Goal: Task Accomplishment & Management: Manage account settings

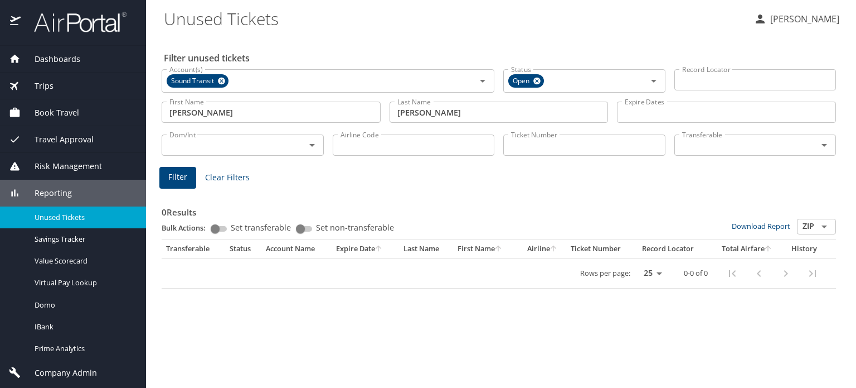
click at [52, 89] on span "Trips" at bounding box center [37, 86] width 33 height 12
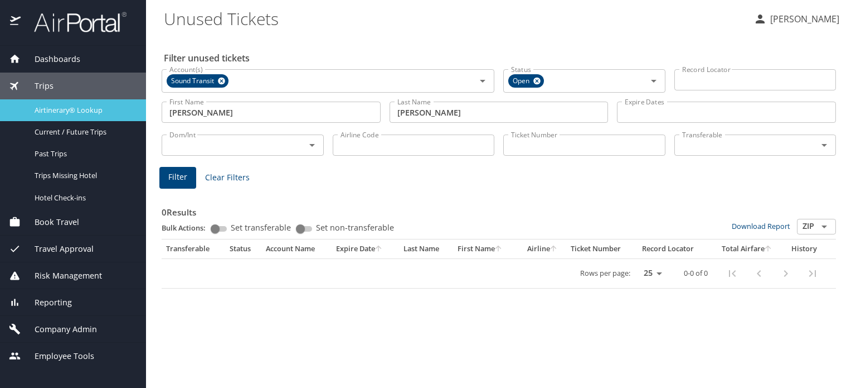
click at [76, 108] on span "Airtinerary® Lookup" at bounding box center [84, 110] width 98 height 11
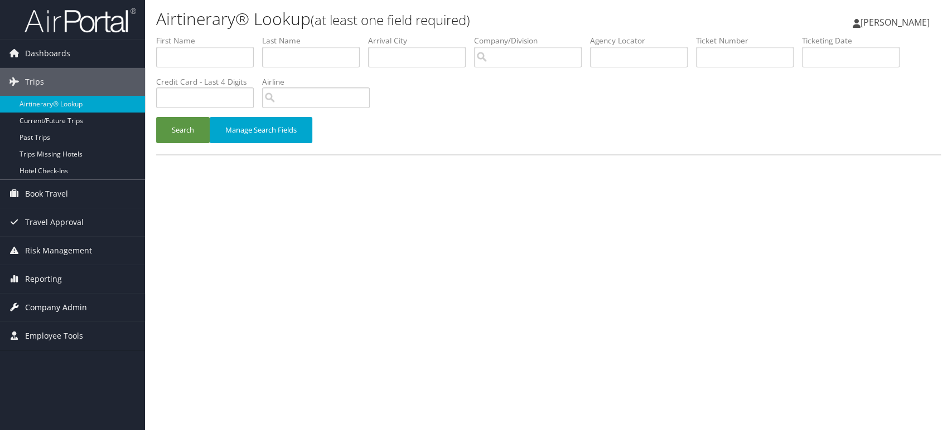
click at [72, 309] on span "Company Admin" at bounding box center [56, 308] width 62 height 28
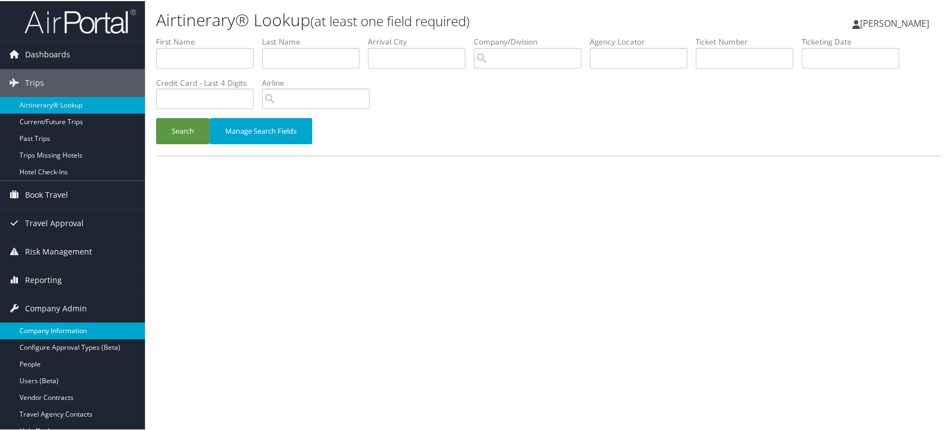
click at [54, 329] on link "Company Information" at bounding box center [72, 330] width 145 height 17
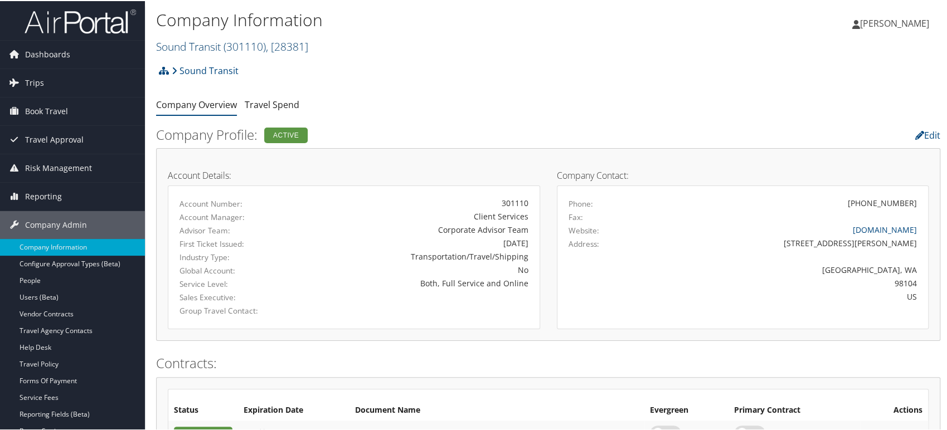
click at [266, 46] on span "( 301110 )" at bounding box center [245, 45] width 42 height 15
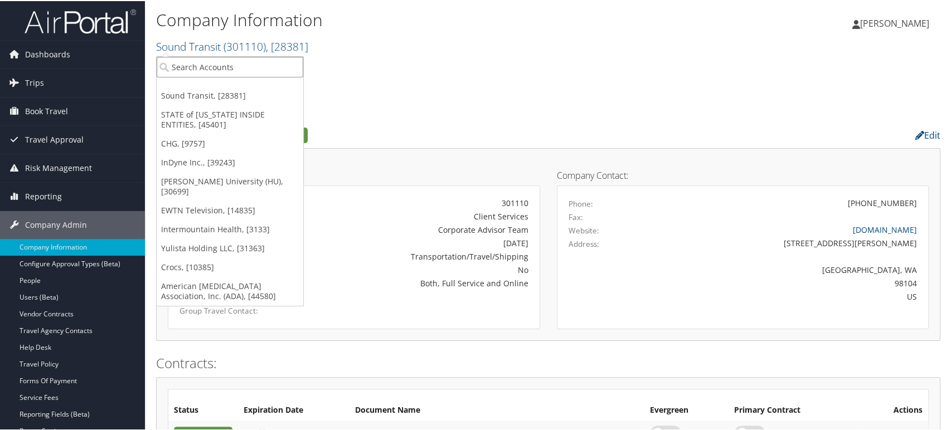
click at [238, 65] on input "search" at bounding box center [230, 66] width 147 height 21
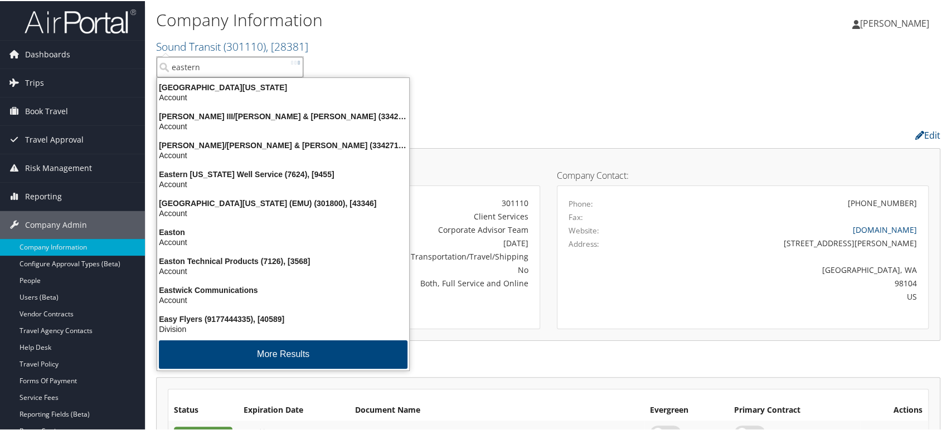
type input "eastern"
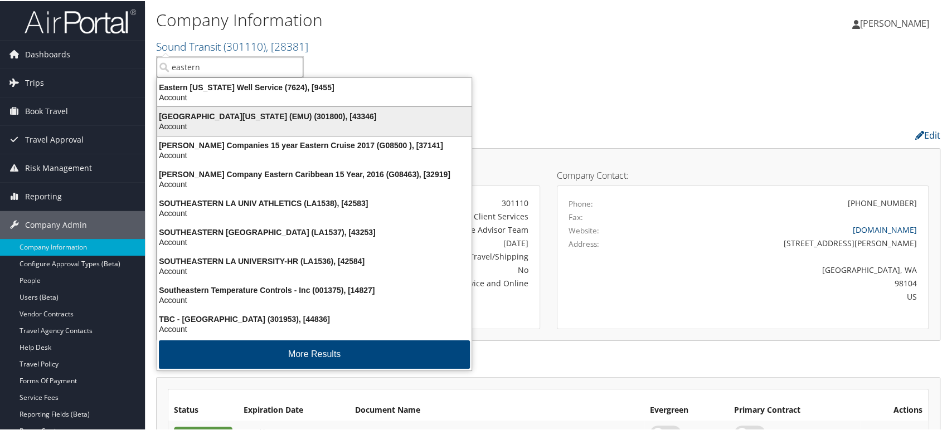
click at [229, 114] on div "Eastern Michigan University (EMU) (301800), [43346]" at bounding box center [315, 115] width 328 height 10
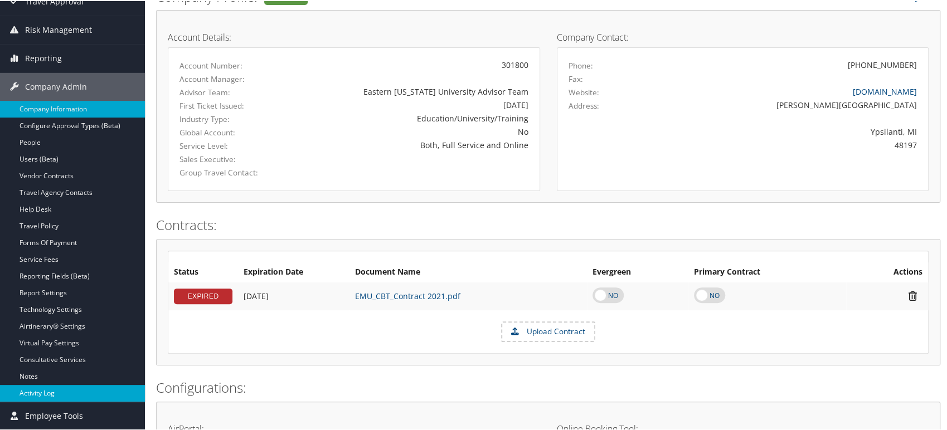
scroll to position [62, 0]
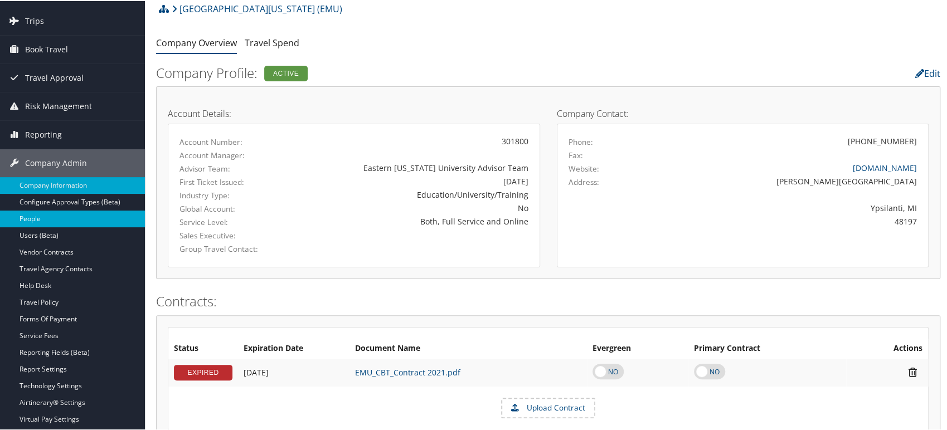
click at [47, 217] on link "People" at bounding box center [72, 218] width 145 height 17
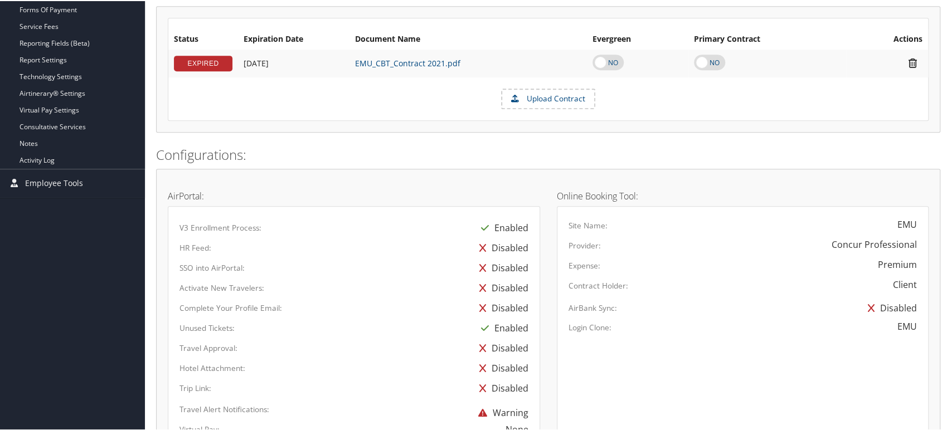
scroll to position [681, 0]
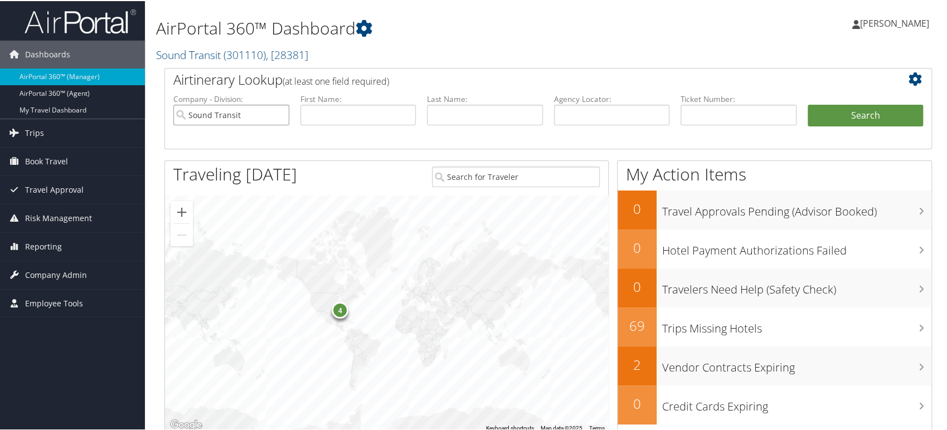
click at [281, 111] on input "Sound Transit" at bounding box center [231, 114] width 116 height 21
click at [31, 246] on span "Reporting" at bounding box center [43, 246] width 37 height 28
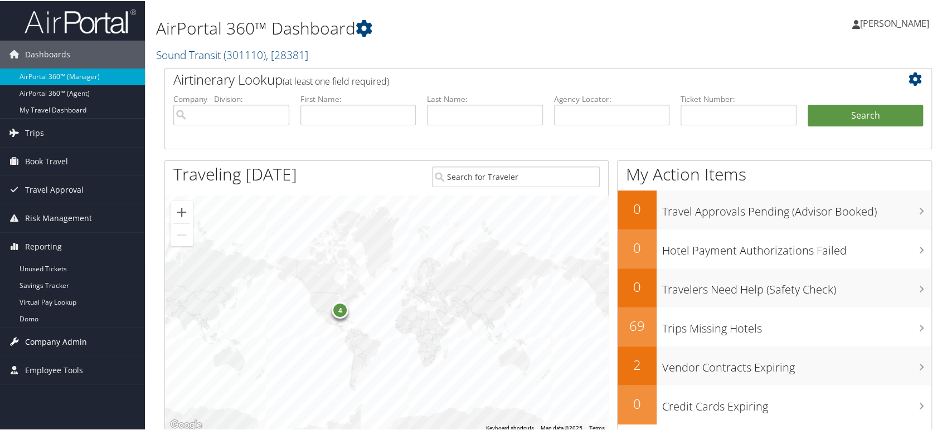
click at [42, 341] on span "Company Admin" at bounding box center [56, 341] width 62 height 28
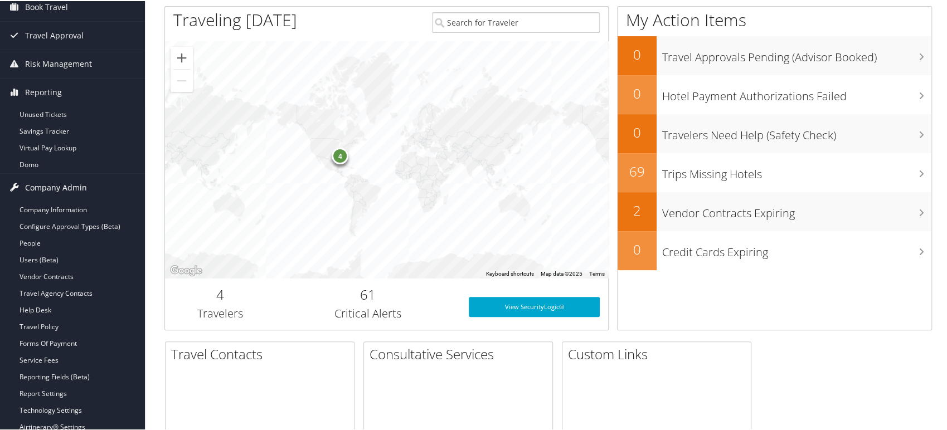
scroll to position [186, 0]
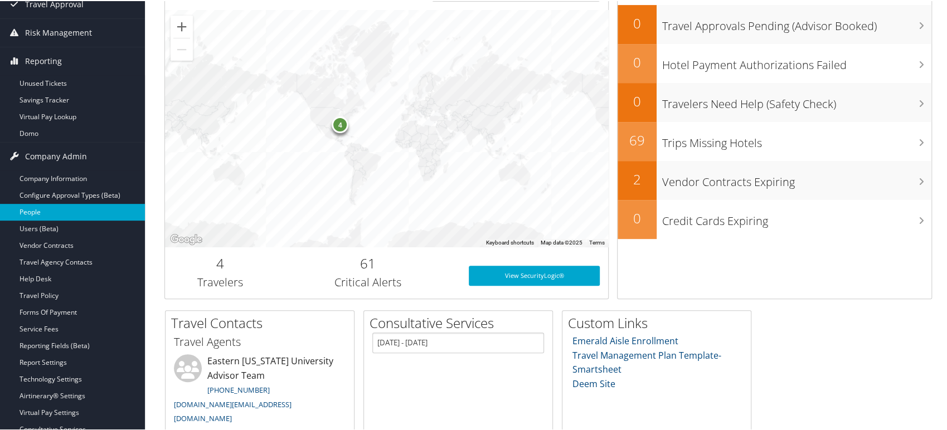
click at [36, 210] on link "People" at bounding box center [72, 211] width 145 height 17
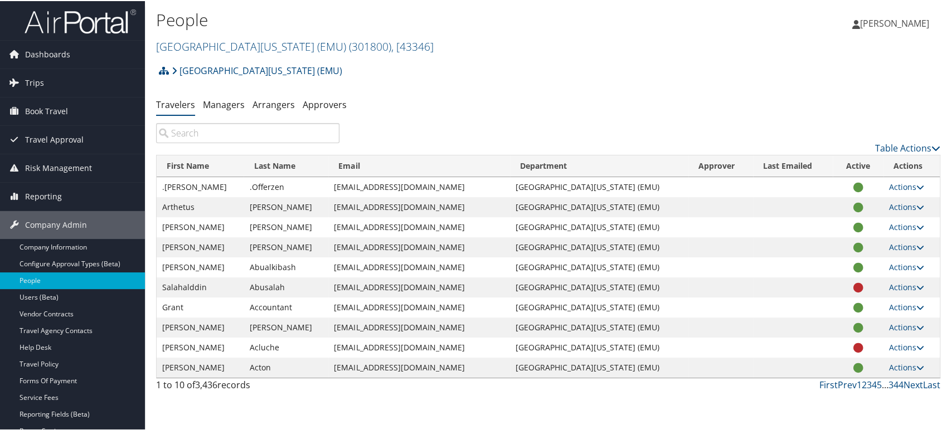
click at [219, 128] on input "search" at bounding box center [247, 132] width 183 height 20
paste input "jmorast@emich.edu"
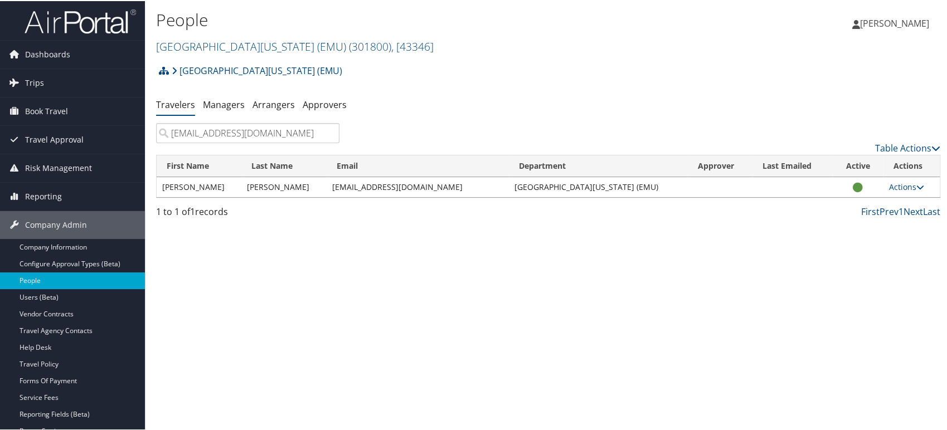
type input "jmorast@emich.edu"
click at [251, 185] on td "Morast" at bounding box center [283, 186] width 85 height 20
copy td "Morast"
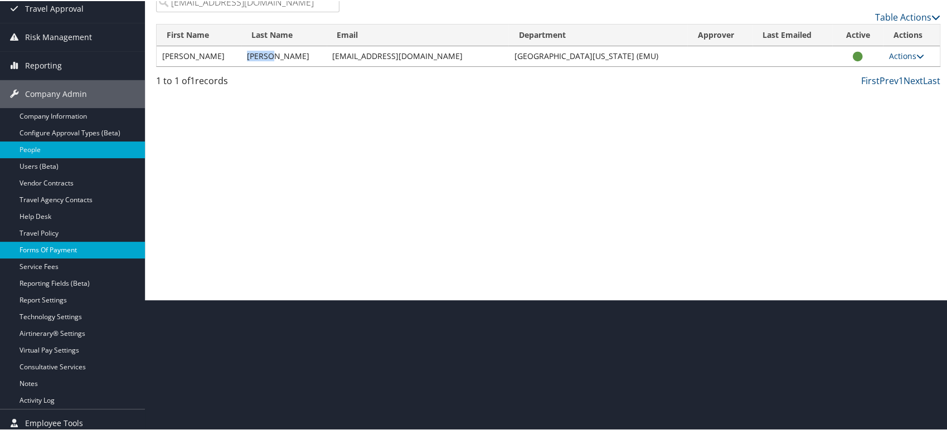
scroll to position [137, 0]
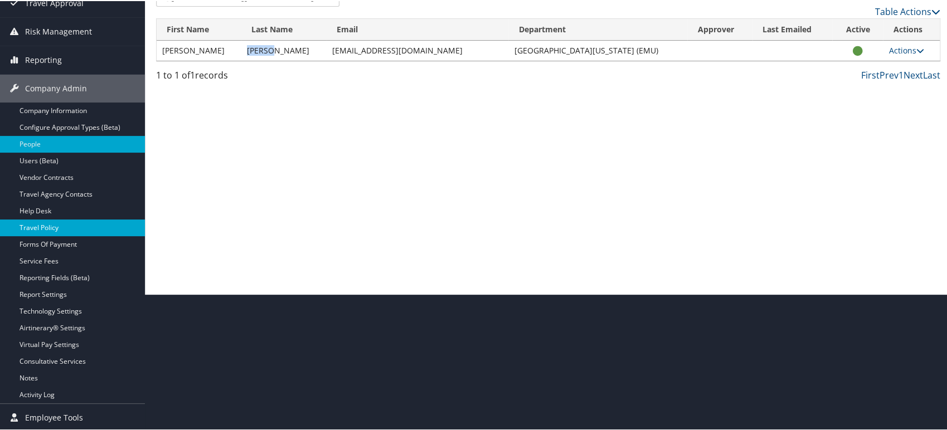
click at [46, 225] on link "Travel Policy" at bounding box center [72, 227] width 145 height 17
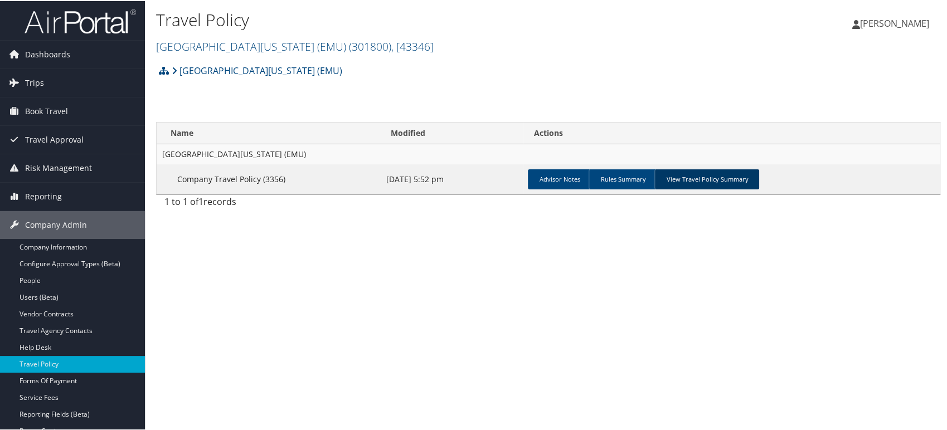
click at [703, 175] on link "View Travel Policy Summary" at bounding box center [707, 178] width 105 height 20
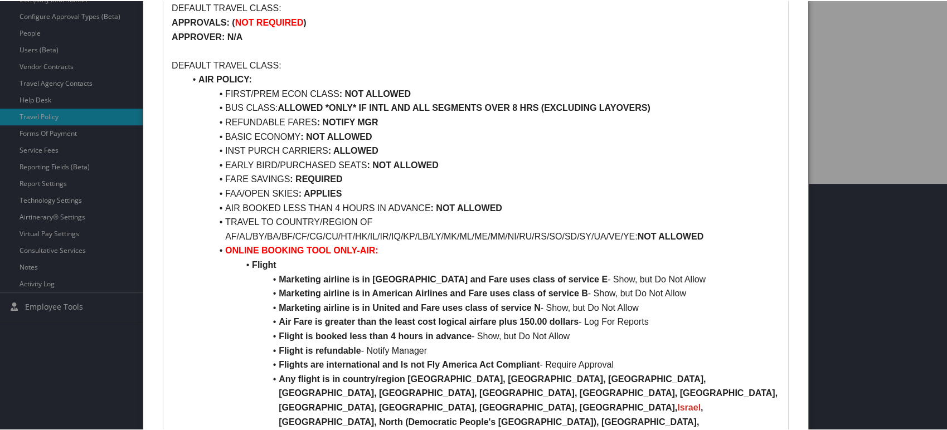
scroll to position [309, 0]
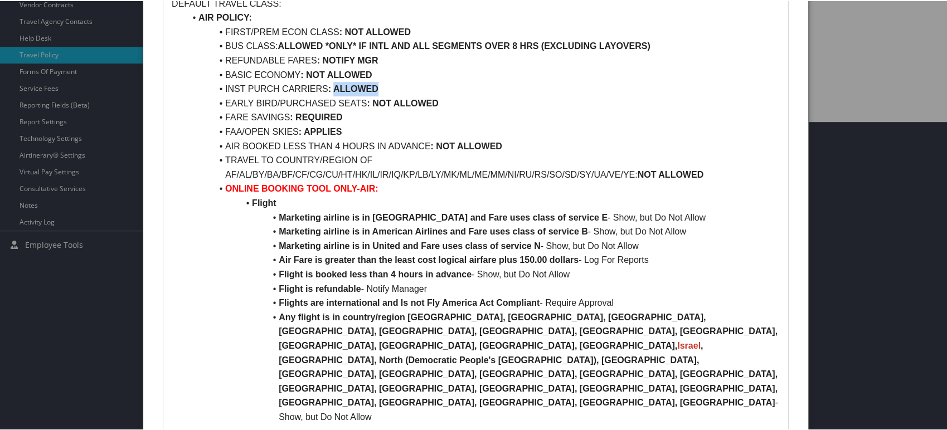
drag, startPoint x: 333, startPoint y: 85, endPoint x: 488, endPoint y: 84, distance: 155.0
click at [488, 84] on li "INST PURCH CARRIERS : ALLOWED" at bounding box center [482, 88] width 595 height 14
